Goal: Find specific page/section

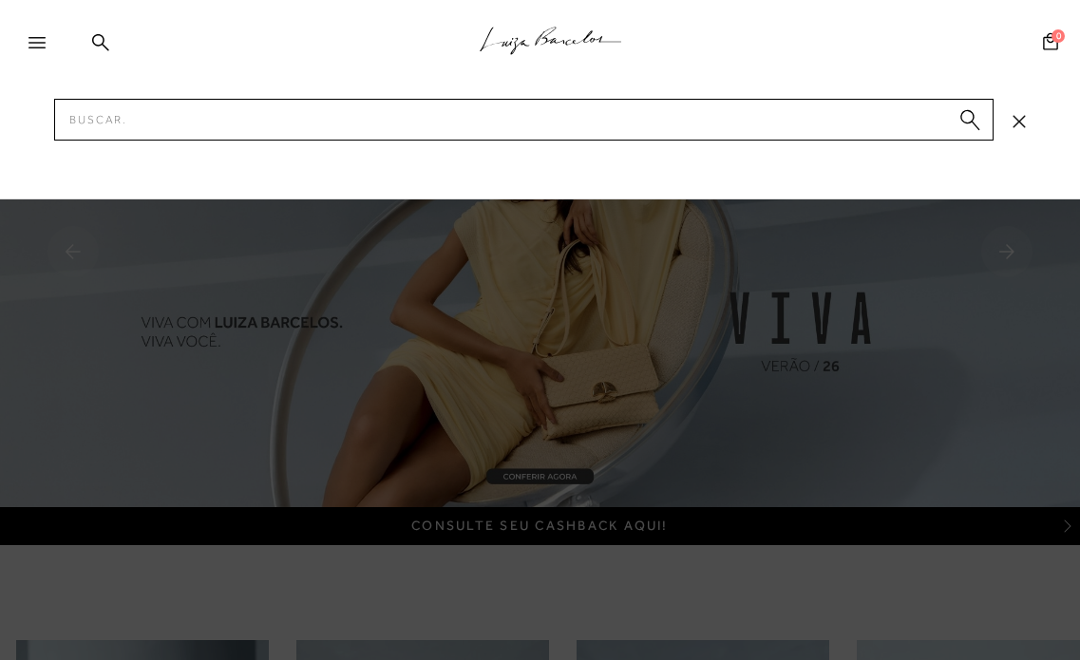
click at [438, 119] on input "Pesquisar" at bounding box center [524, 120] width 940 height 42
type input "50460002"
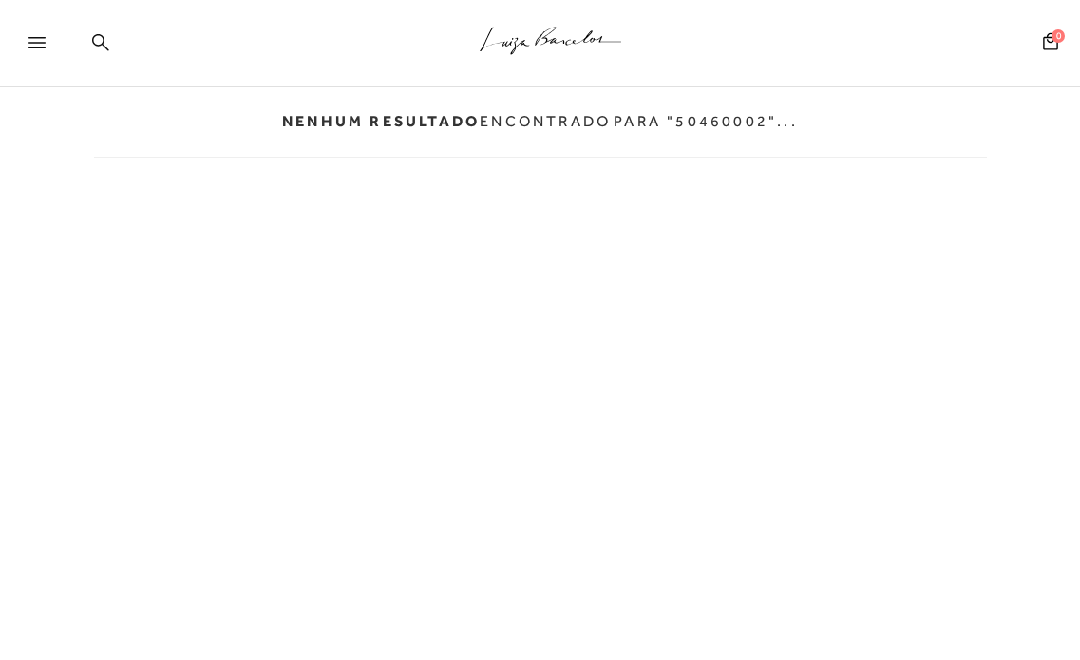
click at [100, 46] on icon at bounding box center [100, 41] width 17 height 17
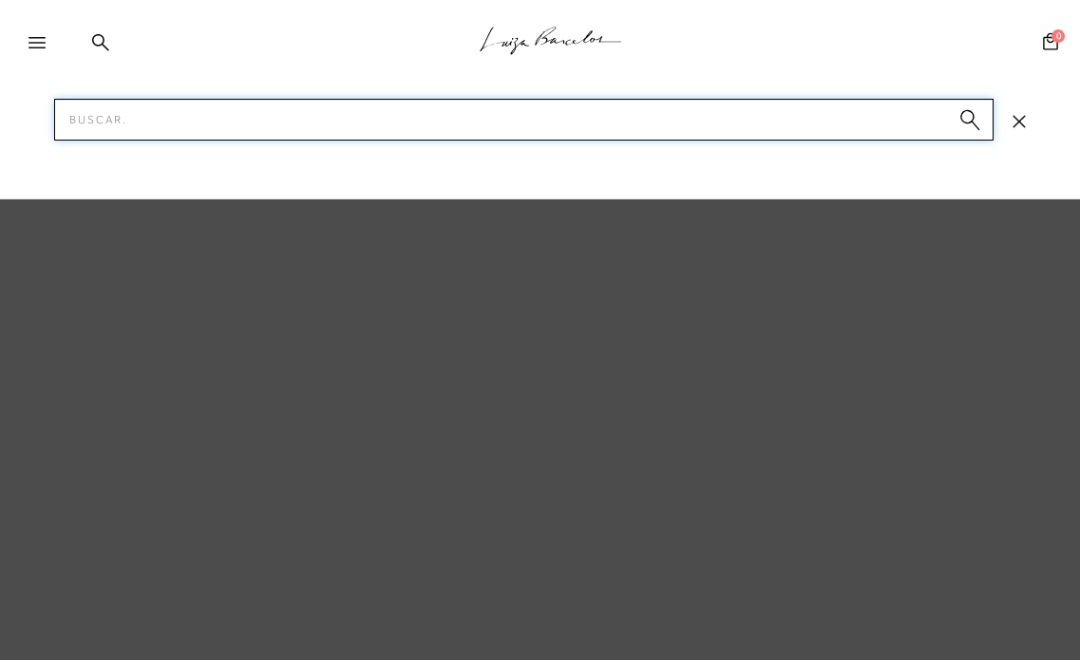
click at [164, 118] on input "Pesquisar" at bounding box center [524, 120] width 940 height 42
paste input "50460002"
type input "50460002"
